Goal: Transaction & Acquisition: Obtain resource

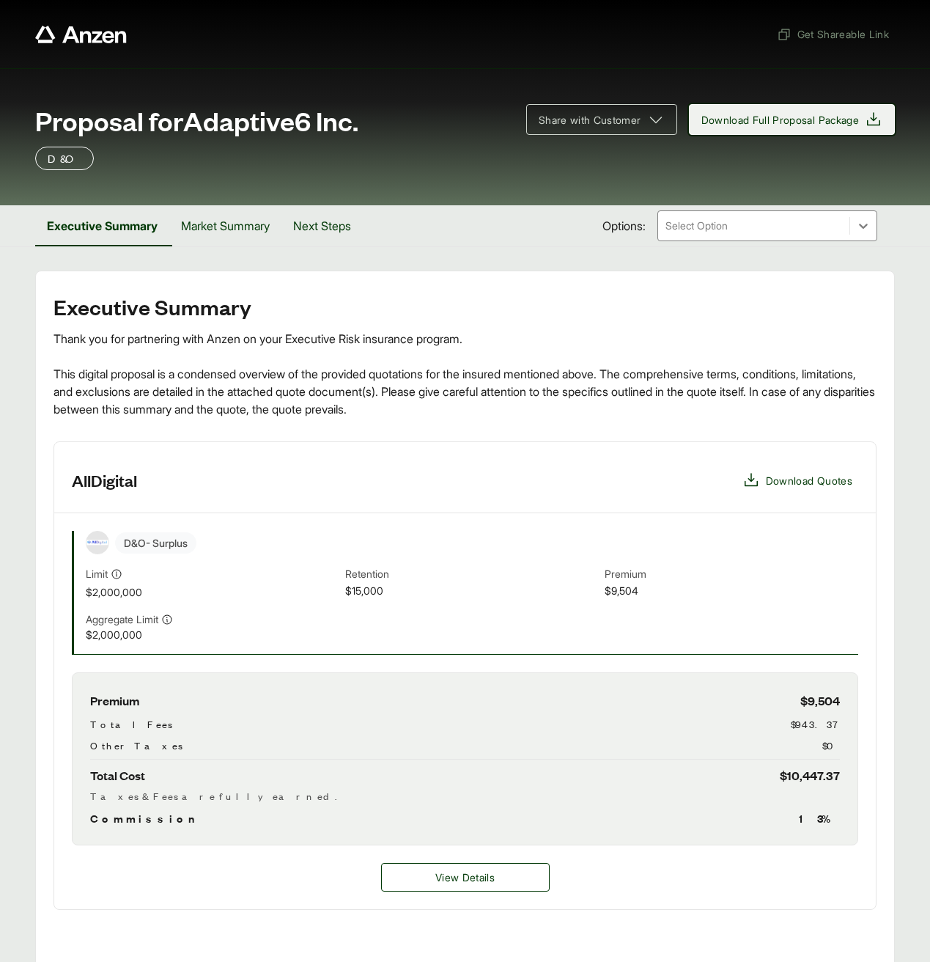
click at [774, 125] on span "Download Full Proposal Package" at bounding box center [780, 119] width 158 height 15
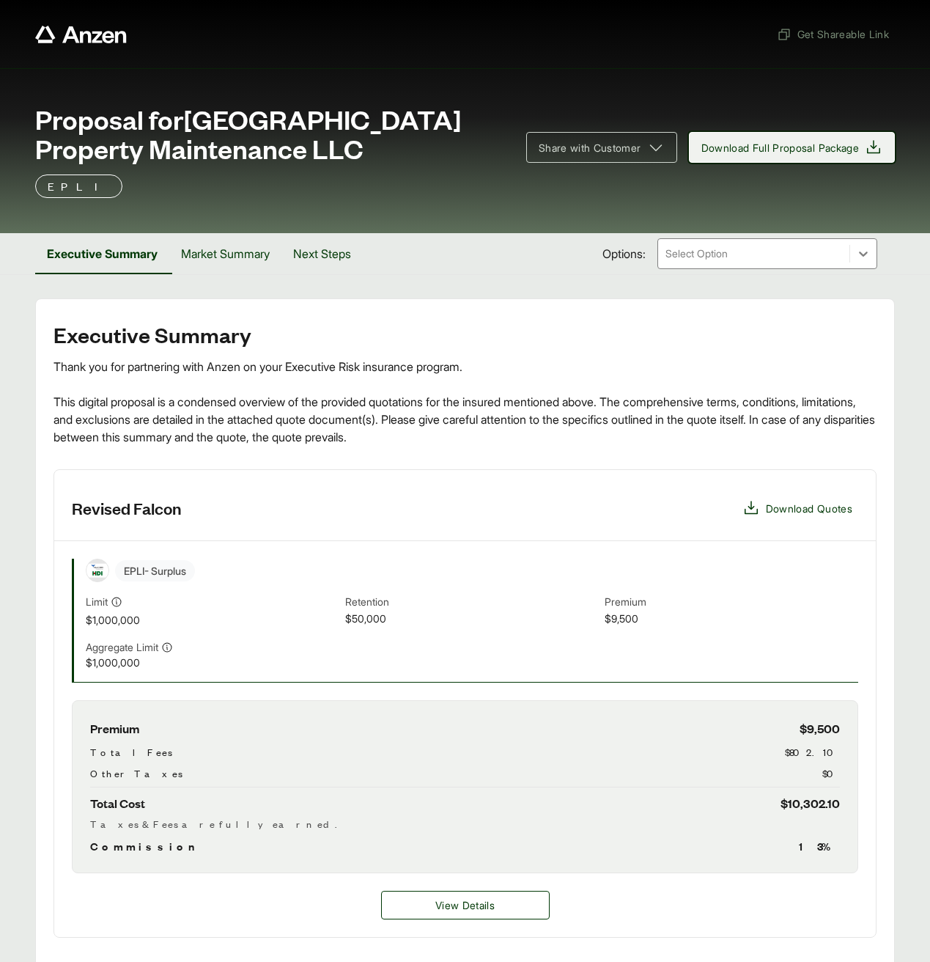
click at [789, 150] on span "Download Full Proposal Package" at bounding box center [780, 147] width 158 height 15
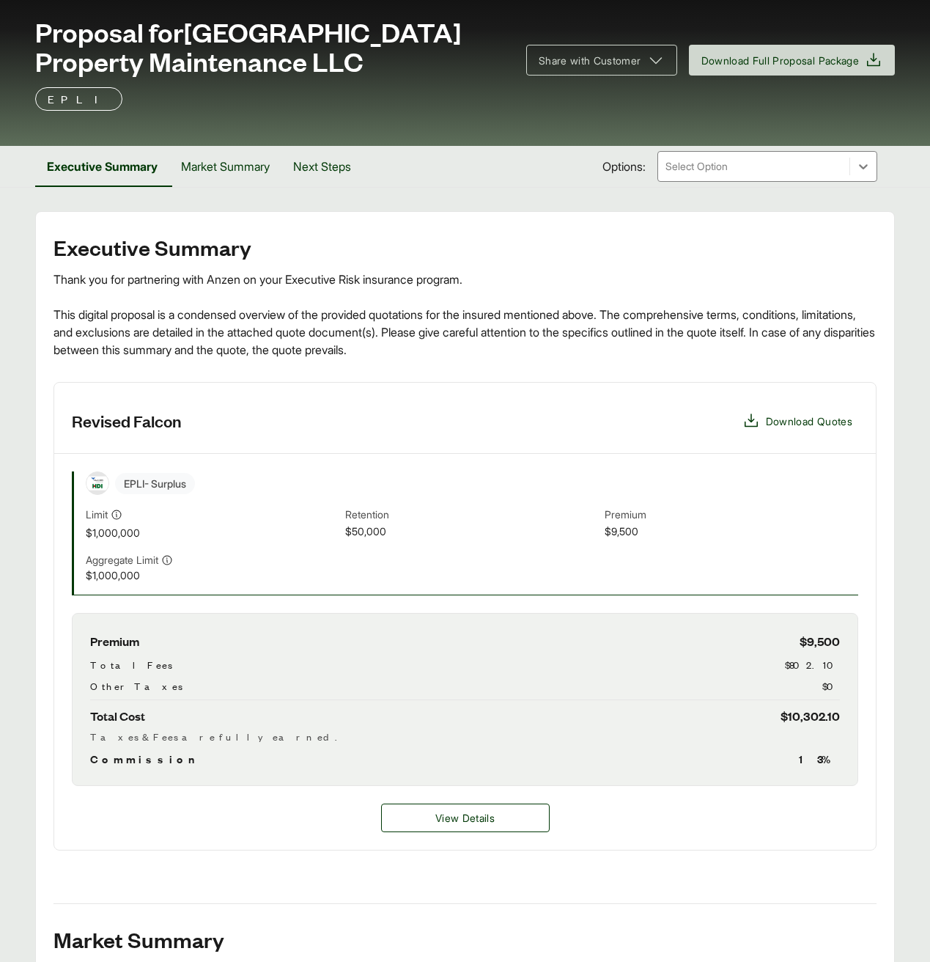
scroll to position [86, 0]
